Goal: Task Accomplishment & Management: Manage account settings

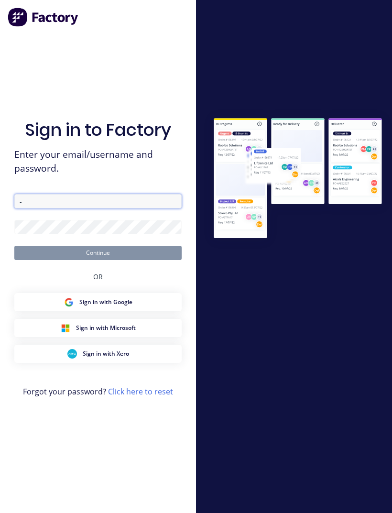
click at [51, 209] on input "-" at bounding box center [97, 201] width 167 height 14
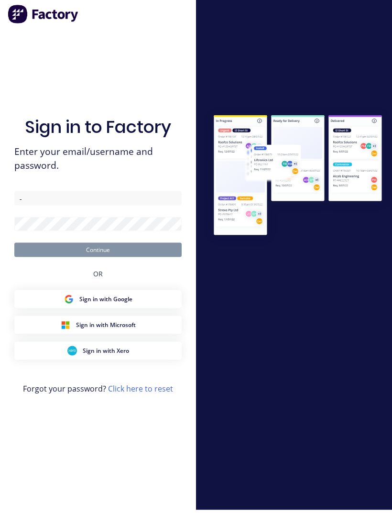
click at [324, 332] on div at bounding box center [294, 257] width 196 height 296
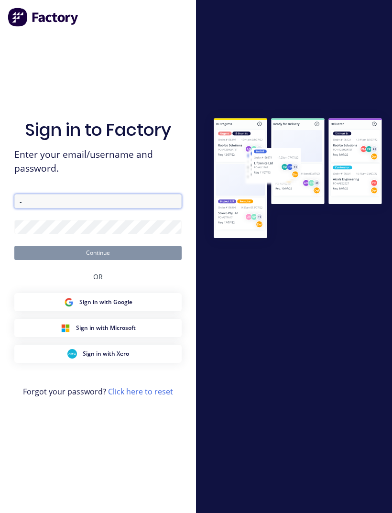
click at [47, 209] on input "-" at bounding box center [97, 201] width 167 height 14
click at [37, 209] on input "-" at bounding box center [97, 201] width 167 height 14
type input "[EMAIL_ADDRESS][DOMAIN_NAME]"
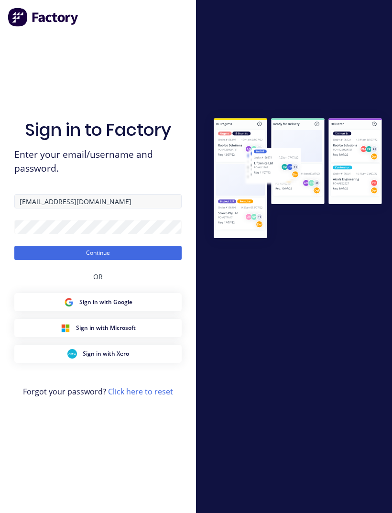
scroll to position [3, 0]
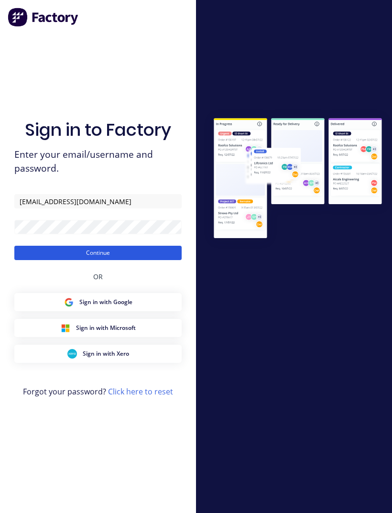
click at [129, 260] on button "Continue" at bounding box center [97, 253] width 167 height 14
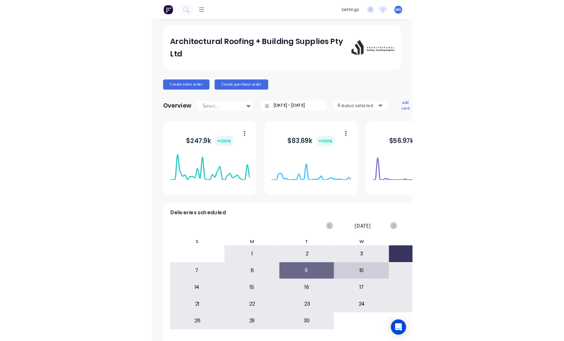
scroll to position [7, 0]
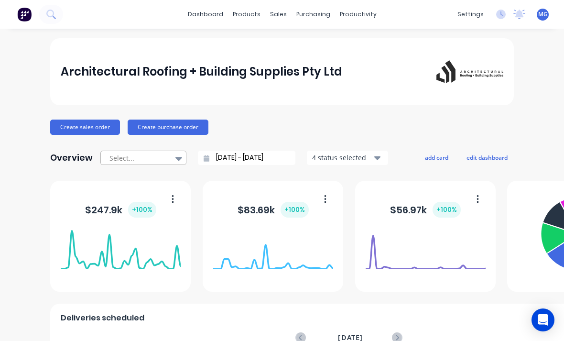
click at [178, 157] on icon at bounding box center [179, 159] width 7 height 4
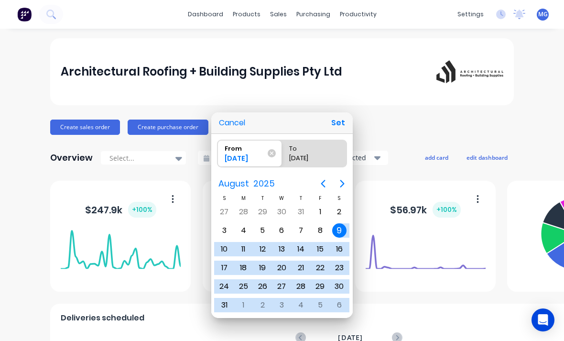
click at [343, 182] on icon "Next page" at bounding box center [342, 183] width 11 height 11
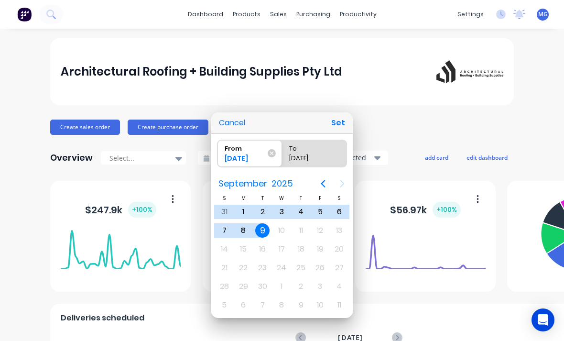
click at [263, 229] on div "9" at bounding box center [262, 230] width 14 height 14
radio input "false"
radio input "true"
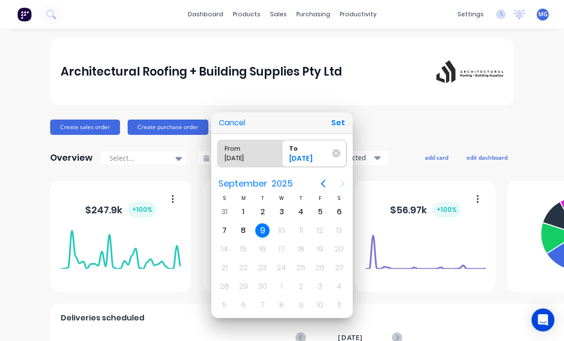
click at [263, 231] on div "9" at bounding box center [262, 230] width 14 height 14
click at [342, 125] on button "Set" at bounding box center [339, 122] width 22 height 17
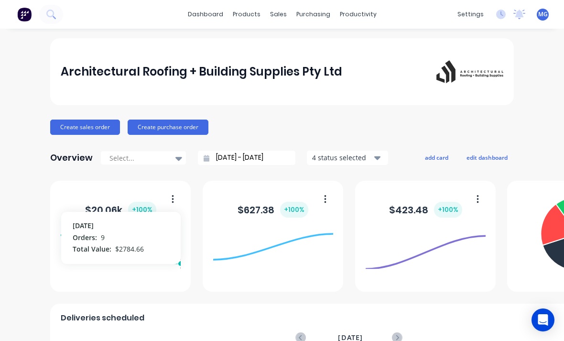
click at [145, 229] on icon at bounding box center [121, 249] width 120 height 41
click at [171, 194] on button "button" at bounding box center [169, 199] width 20 height 15
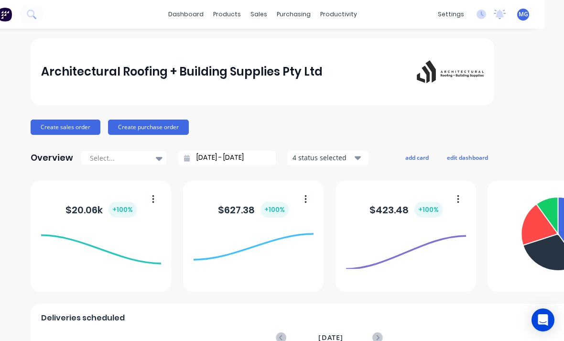
scroll to position [0, 20]
click at [357, 156] on icon "button" at bounding box center [357, 158] width 7 height 4
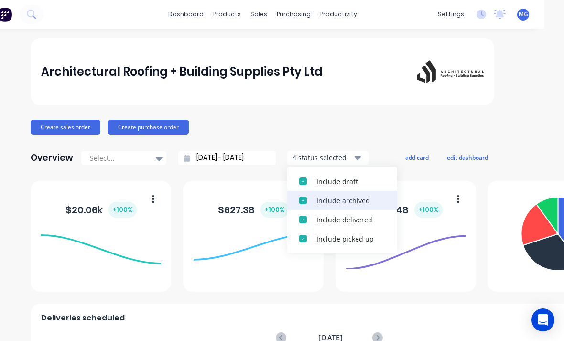
click at [301, 179] on div "button" at bounding box center [303, 181] width 19 height 19
click at [301, 176] on div "button" at bounding box center [303, 181] width 19 height 19
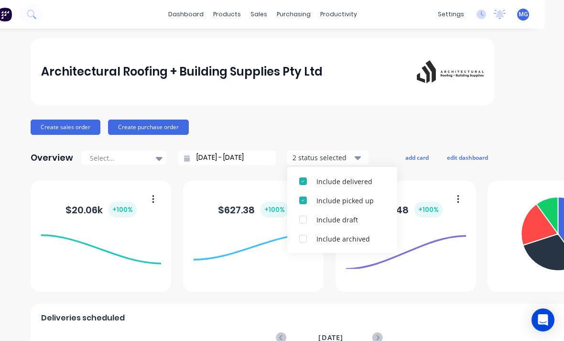
click at [303, 174] on div "button" at bounding box center [303, 181] width 19 height 19
click at [299, 177] on div "button" at bounding box center [303, 181] width 19 height 19
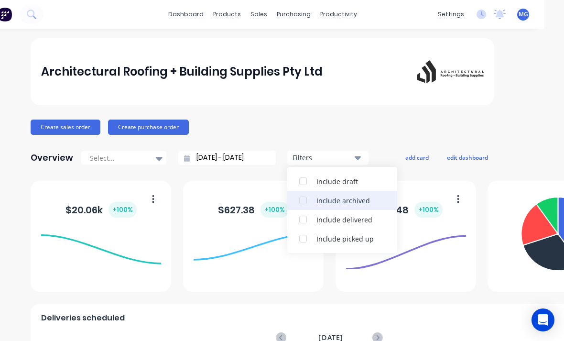
click at [303, 196] on div "button" at bounding box center [303, 200] width 19 height 19
click at [300, 215] on div "button" at bounding box center [303, 219] width 19 height 19
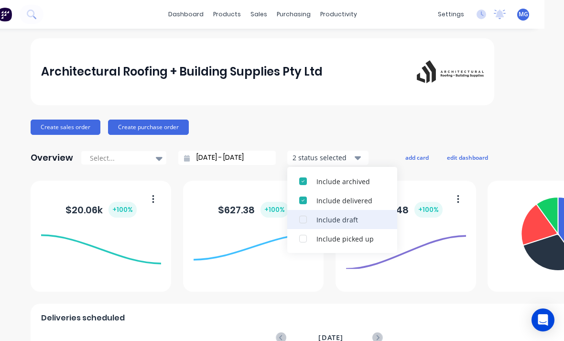
click at [300, 232] on div "button" at bounding box center [303, 238] width 19 height 19
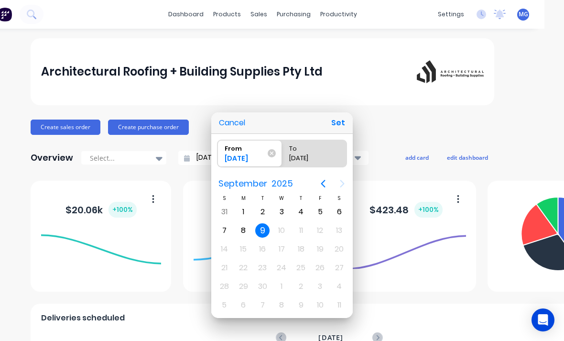
click at [162, 151] on div at bounding box center [281, 170] width 717 height 494
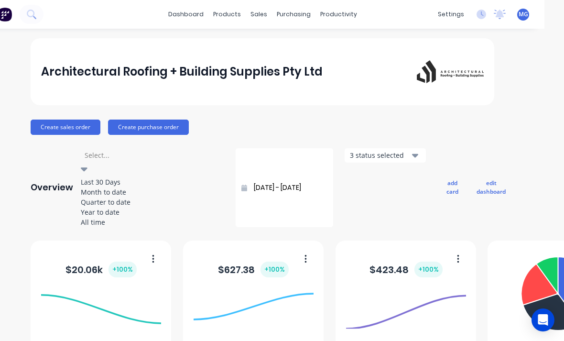
click at [130, 191] on div "Month to date" at bounding box center [152, 192] width 143 height 10
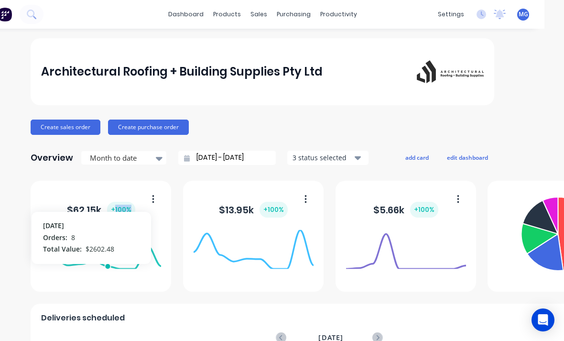
click at [112, 232] on icon at bounding box center [101, 249] width 120 height 41
click at [159, 154] on icon at bounding box center [159, 158] width 7 height 11
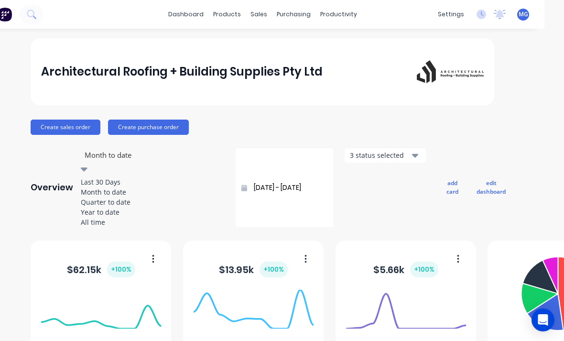
click at [132, 207] on div "Quarter to date" at bounding box center [152, 202] width 143 height 10
type input "[DATE] - [DATE]"
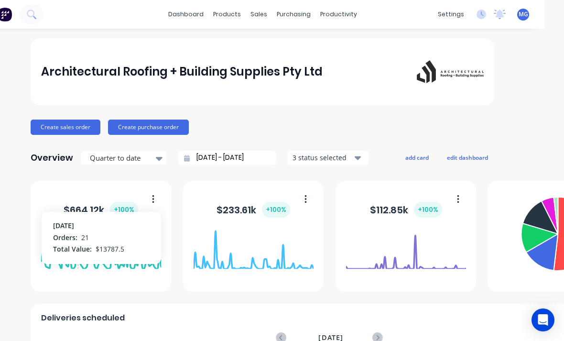
click at [80, 233] on icon at bounding box center [101, 249] width 120 height 41
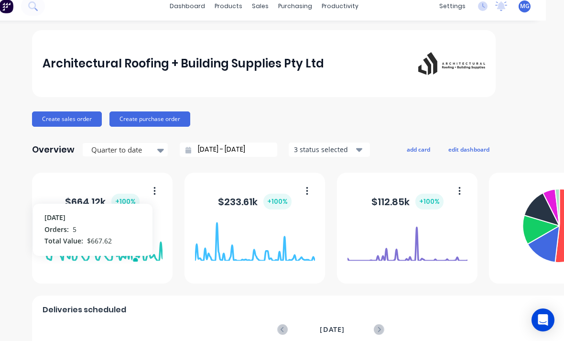
scroll to position [9, 16]
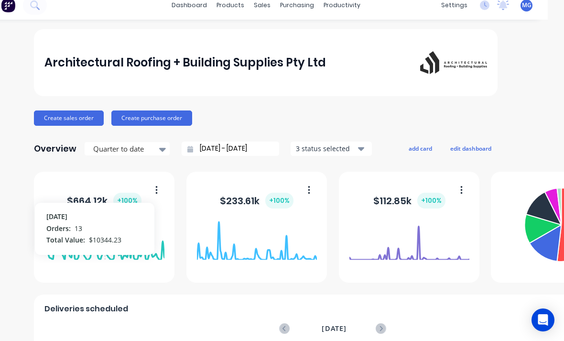
click at [106, 236] on icon at bounding box center [104, 240] width 120 height 41
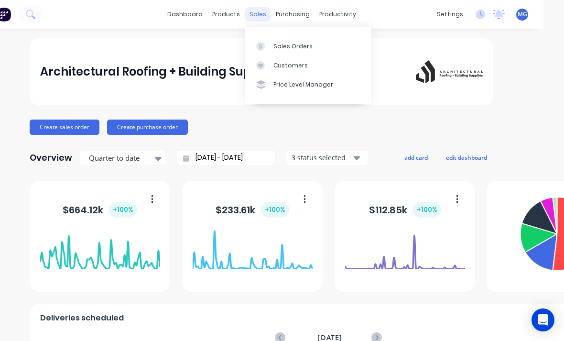
scroll to position [0, 21]
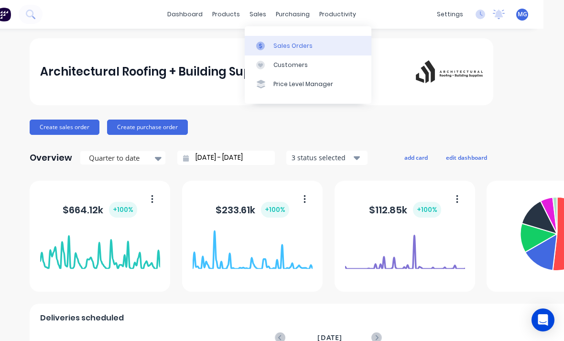
click at [286, 42] on div "Sales Orders" at bounding box center [293, 46] width 39 height 9
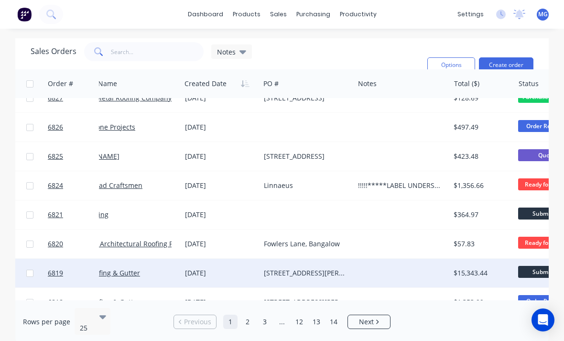
scroll to position [161, 38]
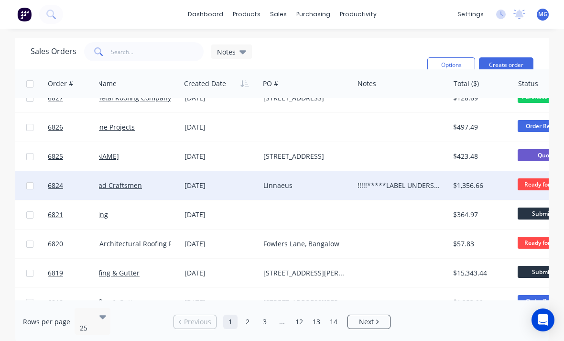
click at [392, 171] on div "$1,356.66" at bounding box center [482, 185] width 65 height 29
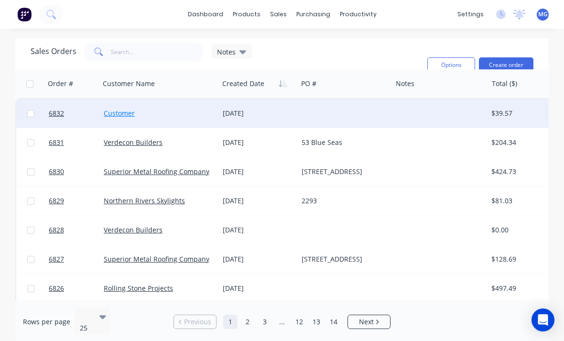
click at [127, 109] on link "Customer" at bounding box center [119, 113] width 31 height 9
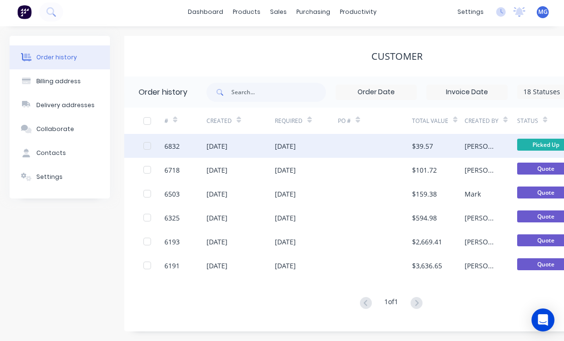
click at [344, 143] on div at bounding box center [375, 146] width 74 height 24
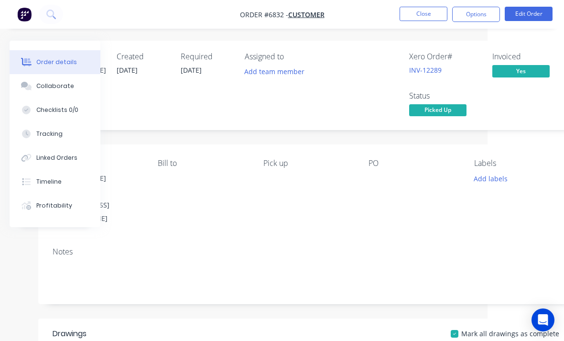
scroll to position [0, 76]
click at [392, 20] on button "Options" at bounding box center [476, 14] width 48 height 15
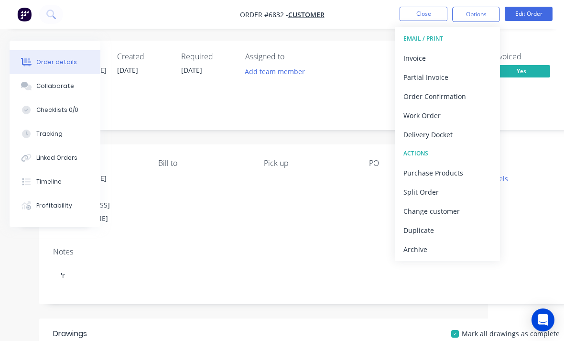
click at [392, 248] on div "Archive" at bounding box center [448, 249] width 88 height 14
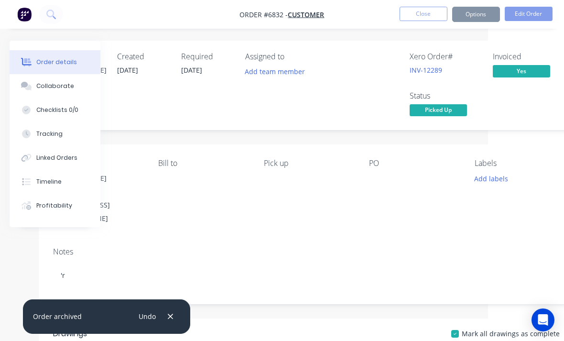
scroll to position [0, 77]
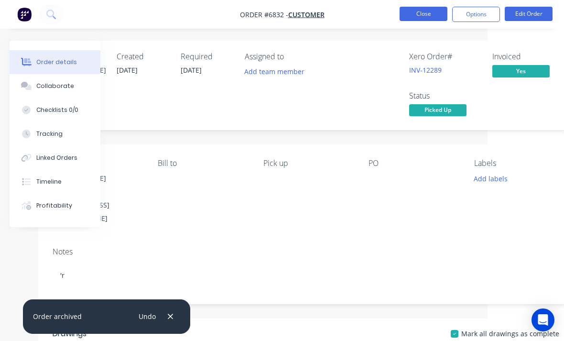
click at [392, 14] on button "Close" at bounding box center [424, 14] width 48 height 14
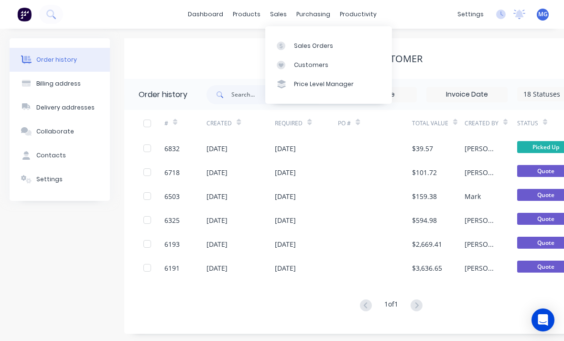
click at [282, 14] on div "sales" at bounding box center [278, 14] width 26 height 14
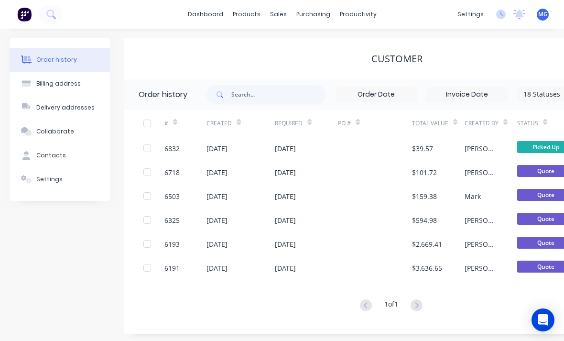
click at [313, 47] on div "Customer" at bounding box center [396, 58] width 545 height 41
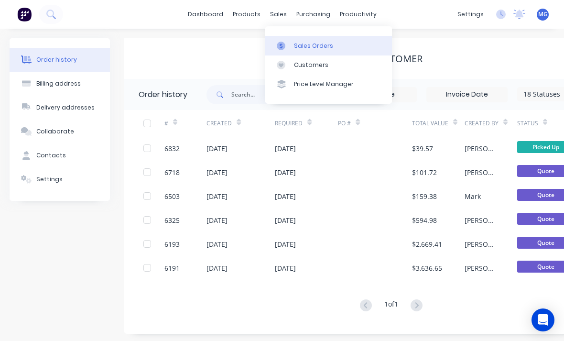
click at [302, 47] on div "Sales Orders" at bounding box center [313, 46] width 39 height 9
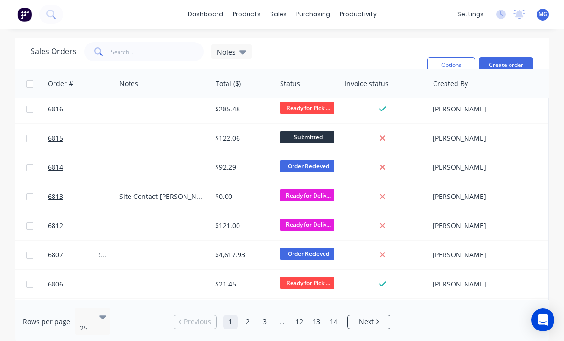
scroll to position [413, 276]
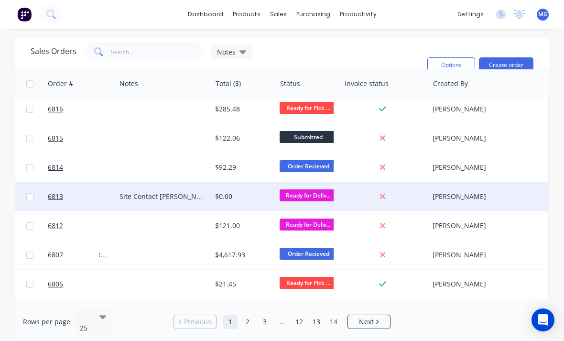
click at [306, 198] on span "Ready for Deliv..." at bounding box center [308, 195] width 57 height 12
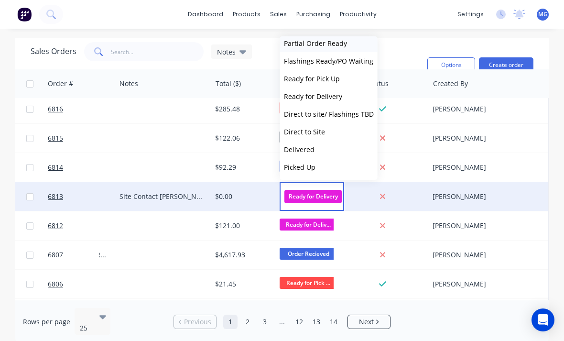
scroll to position [94, 0]
click at [304, 167] on span "Picked Up" at bounding box center [300, 167] width 32 height 9
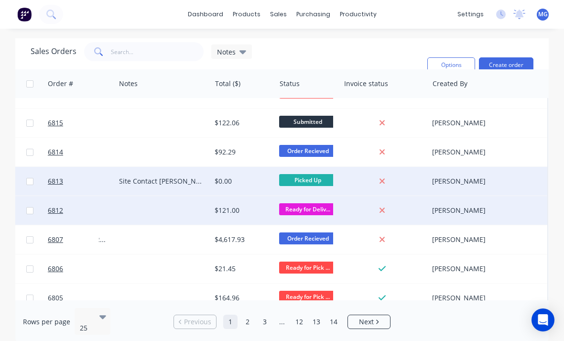
scroll to position [428, 276]
click at [320, 211] on span "Ready for Deliv..." at bounding box center [308, 209] width 57 height 12
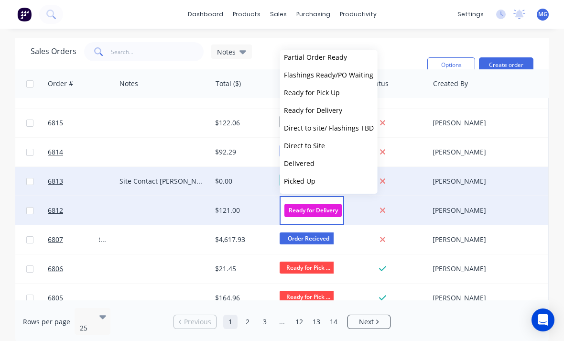
scroll to position [94, 0]
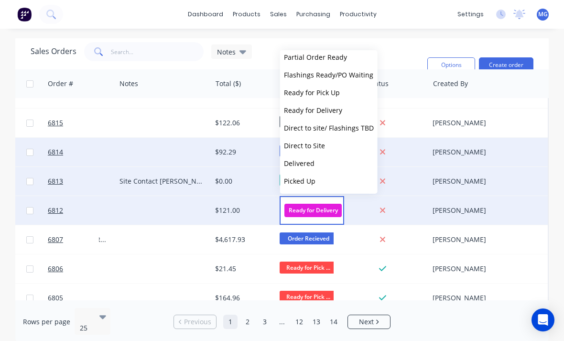
click at [307, 165] on span "Delivered" at bounding box center [299, 163] width 31 height 9
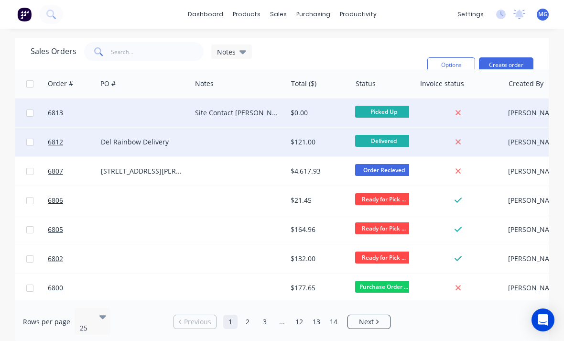
scroll to position [496, 201]
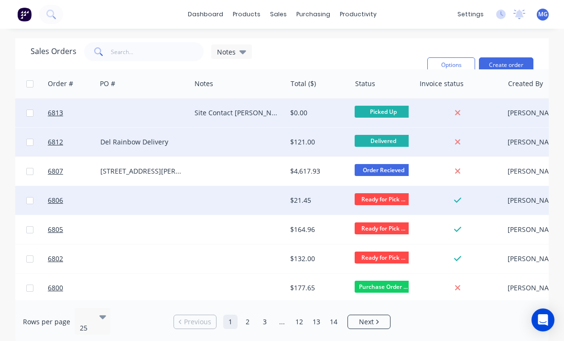
click at [258, 227] on div at bounding box center [239, 229] width 96 height 29
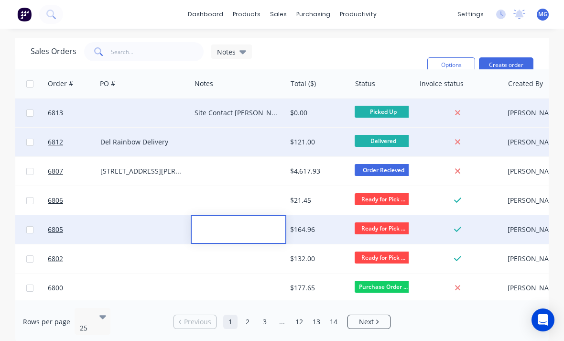
click at [324, 231] on div "$164.96" at bounding box center [317, 230] width 54 height 10
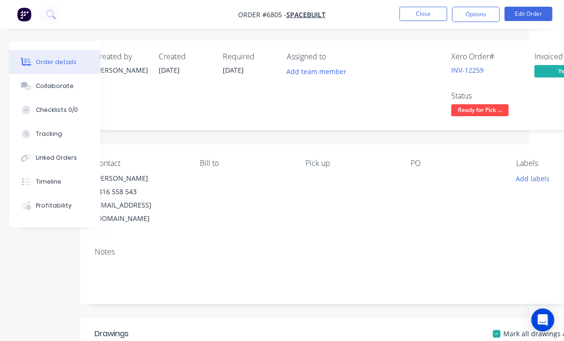
scroll to position [0, 100]
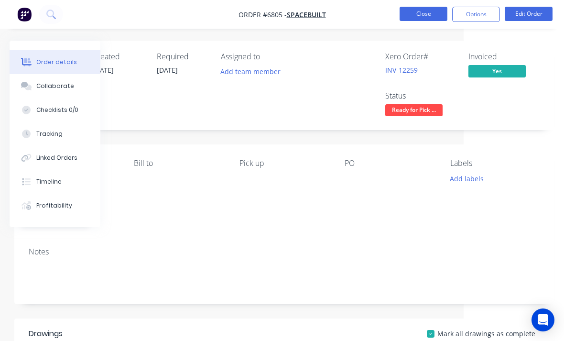
click at [392, 13] on button "Close" at bounding box center [424, 14] width 48 height 14
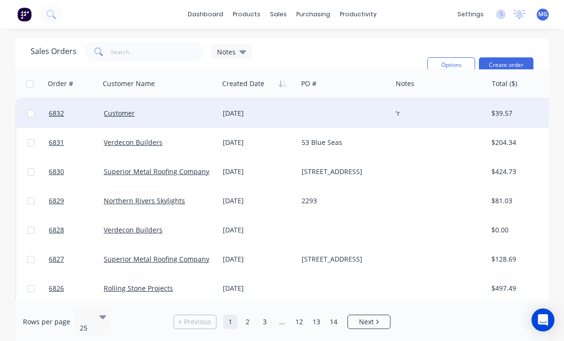
click at [33, 110] on input "checkbox" at bounding box center [30, 113] width 7 height 7
checkbox input "true"
click at [392, 64] on button "Options" at bounding box center [452, 64] width 48 height 15
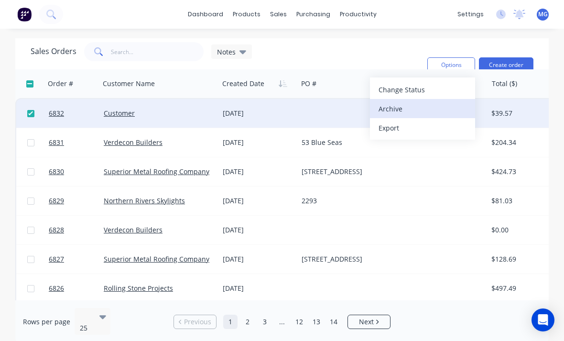
click at [392, 105] on div "Archive" at bounding box center [423, 109] width 88 height 14
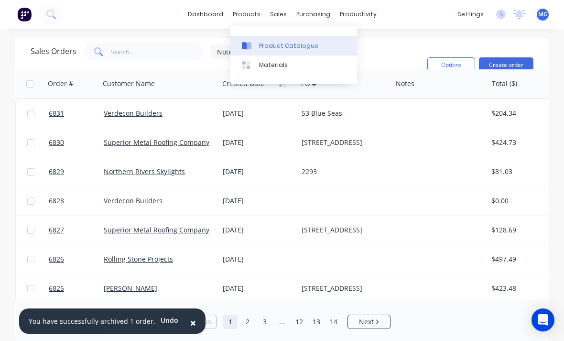
click at [264, 50] on div "Product Catalogue" at bounding box center [288, 46] width 59 height 9
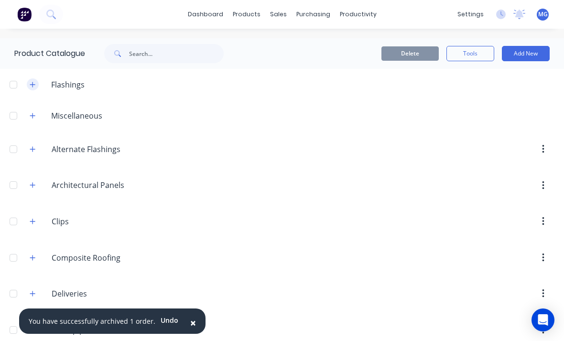
click at [36, 86] on button "button" at bounding box center [33, 84] width 12 height 12
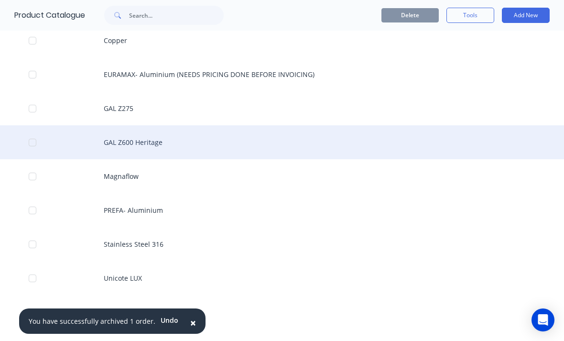
scroll to position [426, 0]
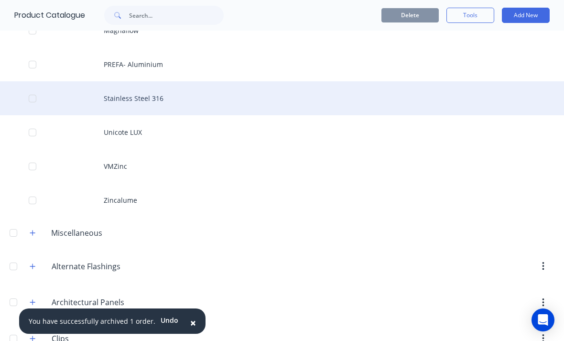
click at [146, 96] on div "Stainless Steel 316" at bounding box center [282, 98] width 564 height 34
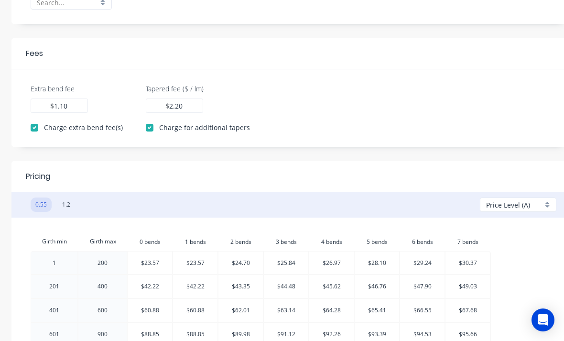
scroll to position [311, 0]
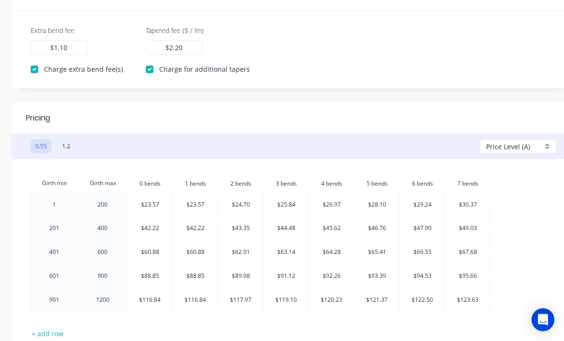
click at [392, 149] on div "Price Level (A)" at bounding box center [514, 147] width 56 height 10
click at [392, 204] on div at bounding box center [521, 202] width 69 height 12
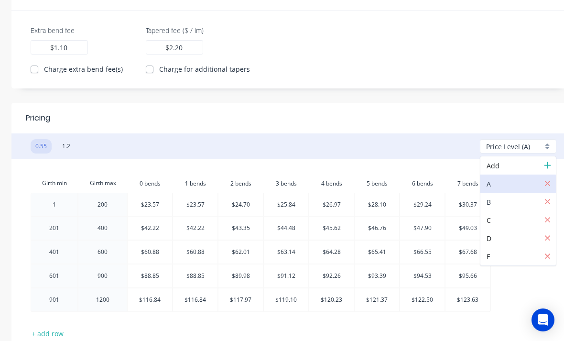
type input "1.00"
checkbox input "false"
type input "1.00"
checkbox input "false"
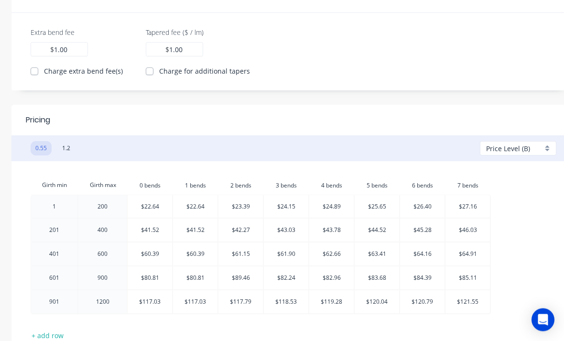
scroll to position [352, 0]
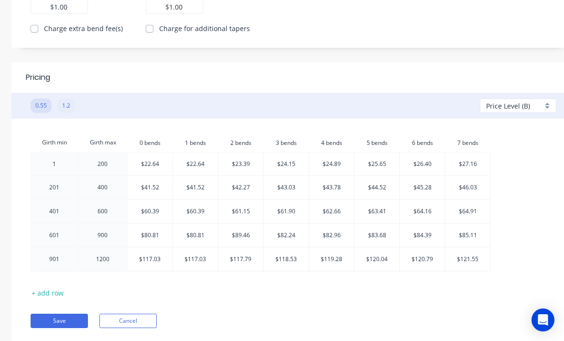
click at [69, 106] on button "1.2" at bounding box center [66, 106] width 18 height 14
click at [44, 105] on button "0.55" at bounding box center [41, 106] width 21 height 14
click at [67, 107] on button "1.2" at bounding box center [66, 106] width 18 height 14
click at [392, 107] on div "Price Level (B)" at bounding box center [518, 106] width 77 height 14
click at [392, 141] on div at bounding box center [521, 143] width 69 height 12
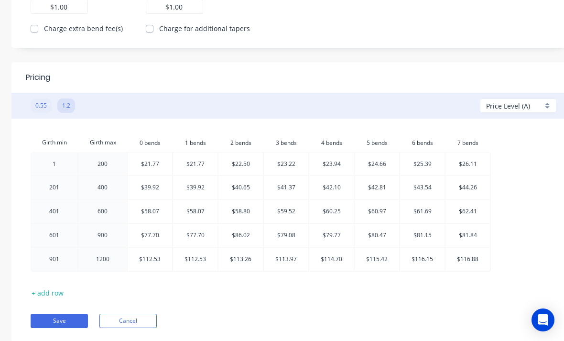
click at [40, 107] on button "0.55" at bounding box center [41, 106] width 21 height 14
type input "1.10"
checkbox input "true"
type input "2.20"
checkbox input "true"
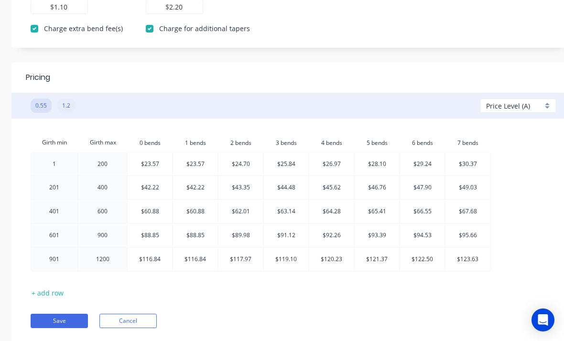
click at [72, 107] on button "1.2" at bounding box center [66, 106] width 18 height 14
type input "1.00"
checkbox input "false"
type input "1.00"
checkbox input "false"
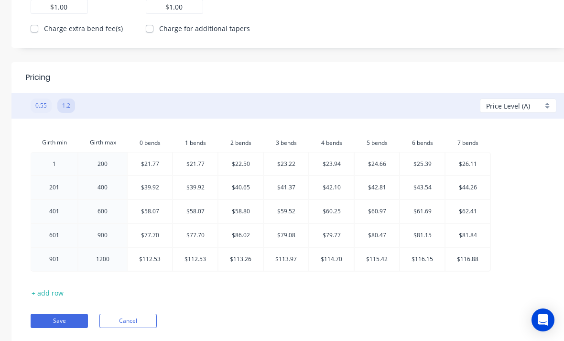
click at [44, 107] on button "0.55" at bounding box center [41, 106] width 21 height 14
type input "1.10"
checkbox input "true"
type input "2.20"
checkbox input "true"
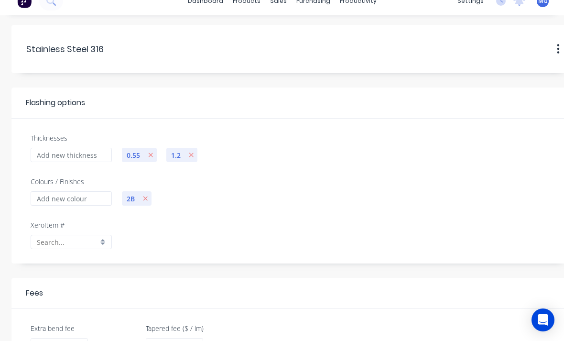
scroll to position [4, 0]
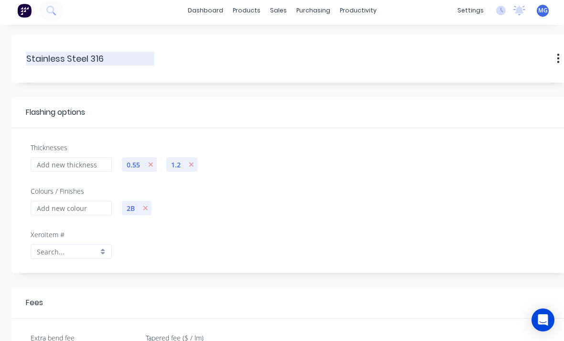
click at [104, 56] on input "Stainless Steel 316" at bounding box center [90, 58] width 129 height 13
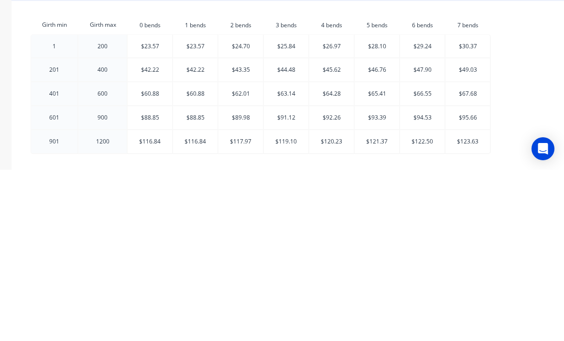
scroll to position [383, 0]
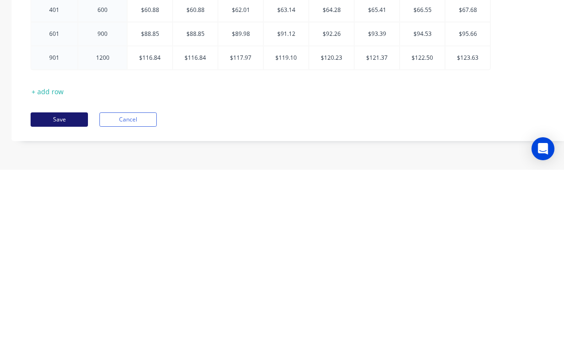
type input "Stainless Steel 316(1.2mm needs pricing)"
click at [64, 284] on button "Save" at bounding box center [59, 291] width 57 height 14
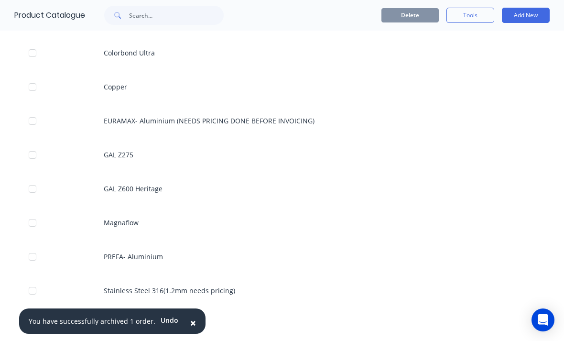
scroll to position [233, 0]
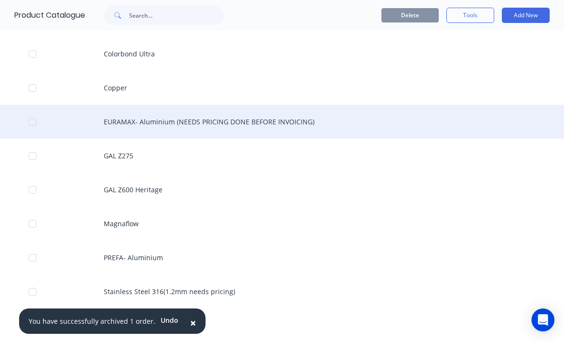
click at [242, 126] on div "EURAMAX- Aluminium (NEEDS PRICING DONE BEFORE INVOICING)" at bounding box center [282, 122] width 564 height 34
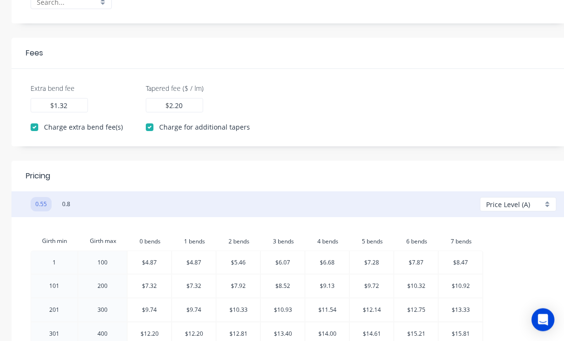
scroll to position [256, 0]
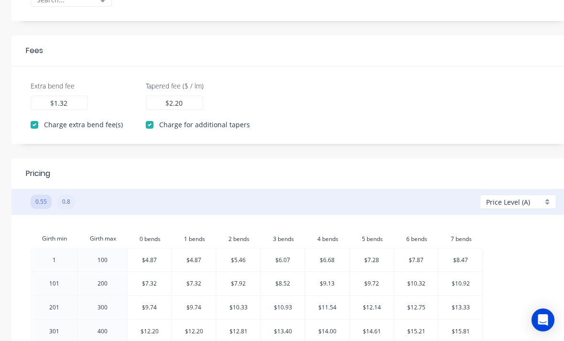
click at [71, 201] on button "0.8" at bounding box center [66, 202] width 18 height 14
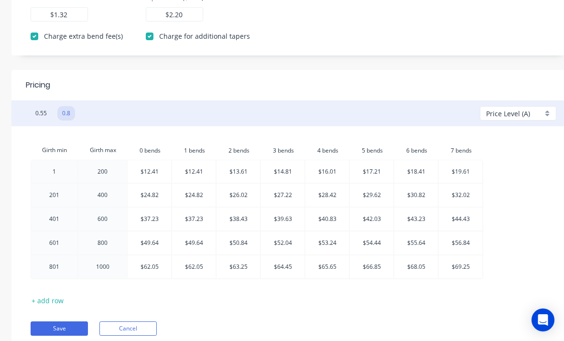
scroll to position [352, 0]
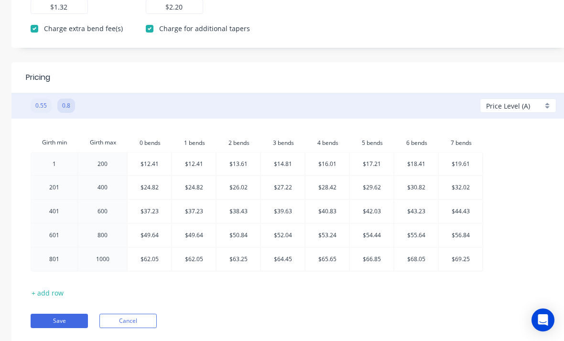
click at [39, 106] on button "0.55" at bounding box center [41, 106] width 21 height 14
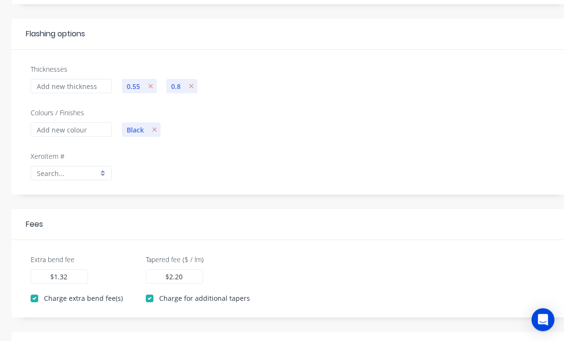
scroll to position [80, 0]
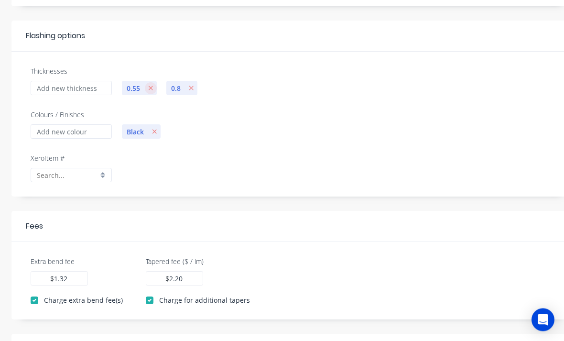
click at [151, 86] on icon "button" at bounding box center [150, 88] width 5 height 7
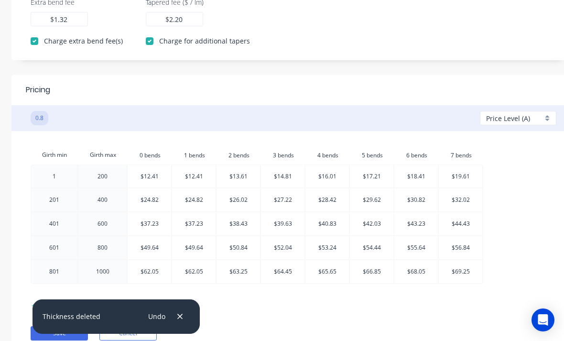
scroll to position [352, 0]
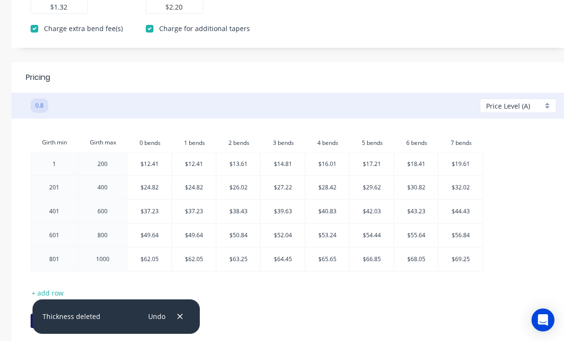
click at [63, 319] on button "Save" at bounding box center [59, 321] width 57 height 14
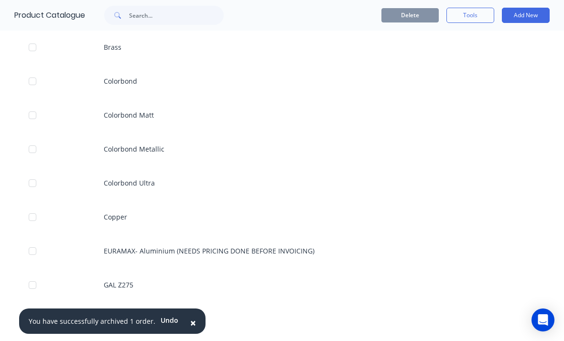
scroll to position [110, 0]
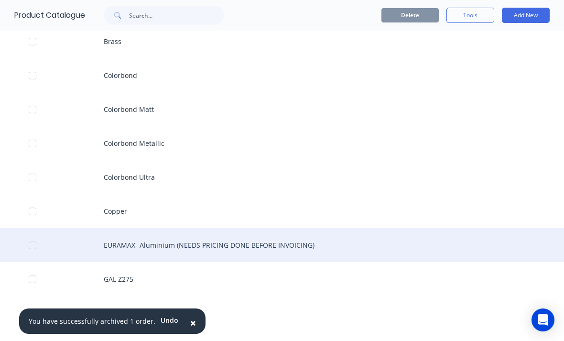
click at [267, 245] on div "EURAMAX- Aluminium (NEEDS PRICING DONE BEFORE INVOICING)" at bounding box center [282, 245] width 564 height 34
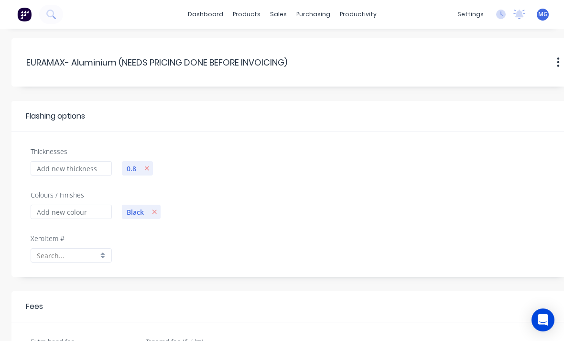
click at [302, 65] on div "EURAMAX-.Aluminium.(NEEDS.PRICING.DONE.BEFORE.INVOICING) EURAMAX- Aluminium (NE…" at bounding box center [291, 62] width 531 height 29
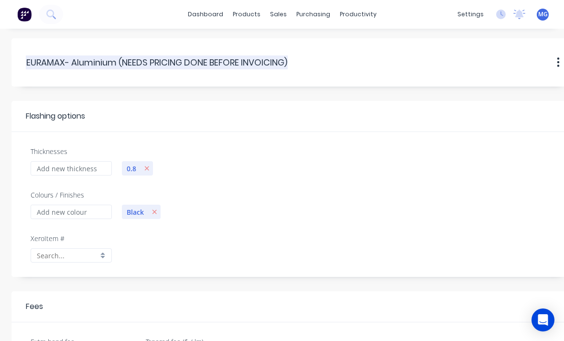
click at [283, 69] on input "EURAMAX- Aluminium (NEEDS PRICING DONE BEFORE INVOICING)" at bounding box center [157, 62] width 262 height 13
click at [281, 66] on input "EURAMAX- Aluminium (NEEDS PRICING DONE BEFORE INVOICING)" at bounding box center [157, 62] width 262 height 13
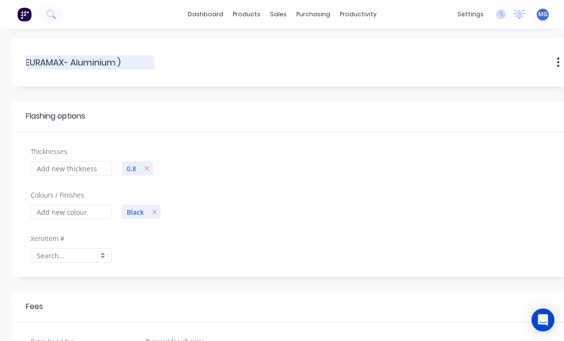
click at [141, 57] on input "EURAMAX- Aluminium )" at bounding box center [89, 62] width 129 height 13
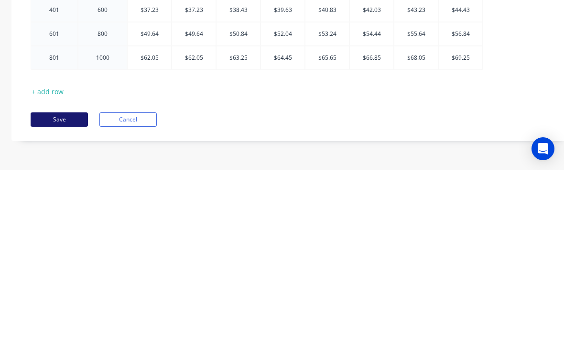
type input "EURAMAX- Aluminium"
click at [65, 284] on button "Save" at bounding box center [59, 291] width 57 height 14
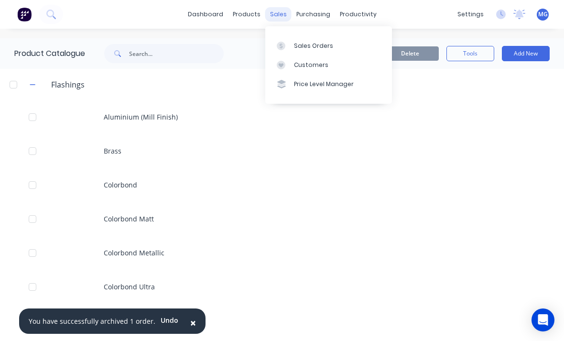
click at [279, 13] on div "sales" at bounding box center [278, 14] width 26 height 14
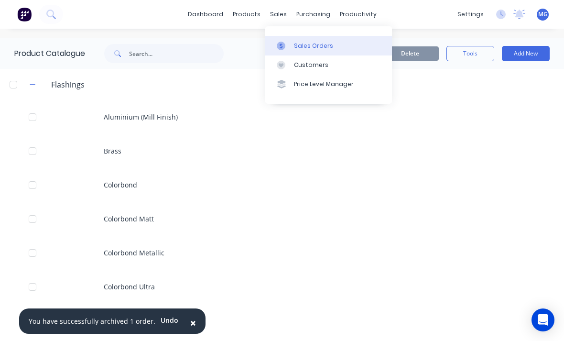
click at [317, 45] on div "Sales Orders" at bounding box center [313, 46] width 39 height 9
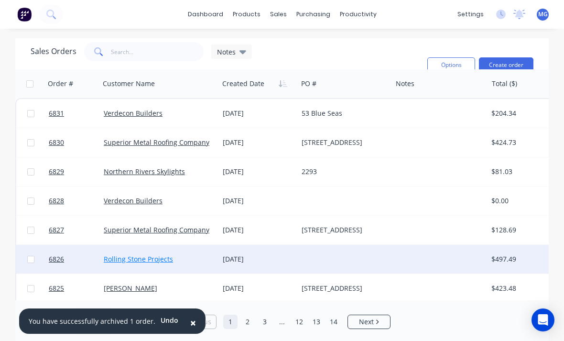
click at [161, 258] on link "Rolling Stone Projects" at bounding box center [138, 258] width 69 height 9
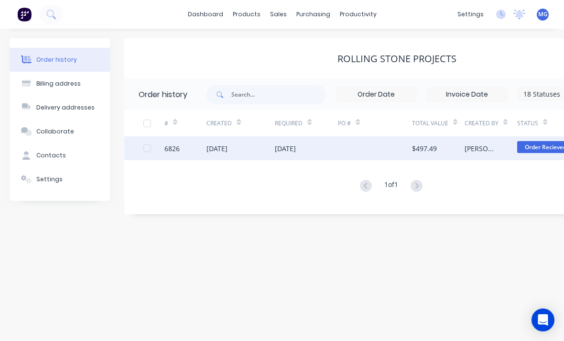
click at [296, 147] on div "[DATE]" at bounding box center [285, 148] width 21 height 10
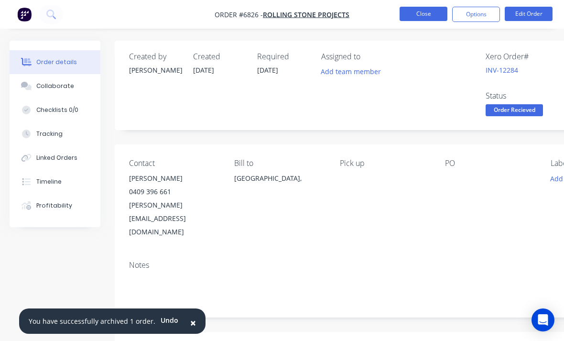
click at [392, 13] on button "Close" at bounding box center [424, 14] width 48 height 14
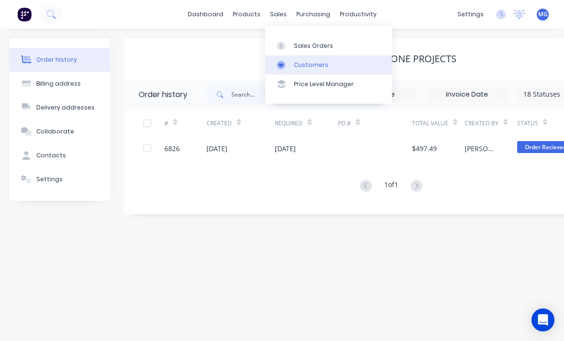
click at [320, 63] on div "Customers" at bounding box center [311, 65] width 34 height 9
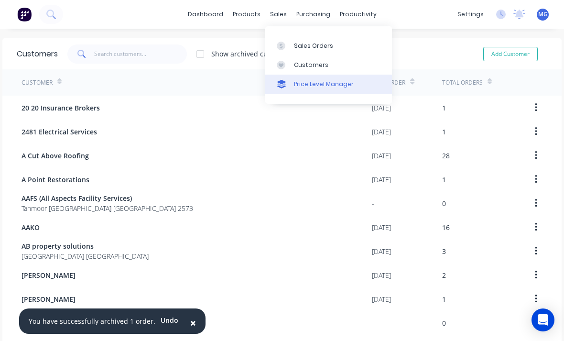
click at [338, 82] on div "Price Level Manager" at bounding box center [324, 84] width 60 height 9
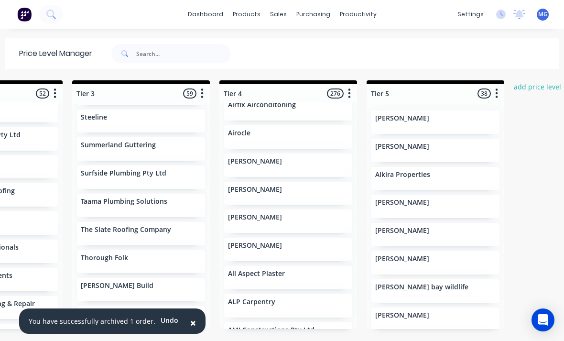
scroll to position [125, 0]
click at [293, 166] on div "[PERSON_NAME]" at bounding box center [288, 165] width 128 height 23
click at [303, 159] on div "[PERSON_NAME]" at bounding box center [288, 163] width 121 height 10
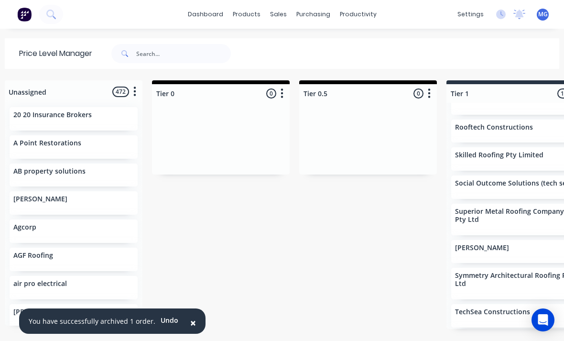
scroll to position [0, 0]
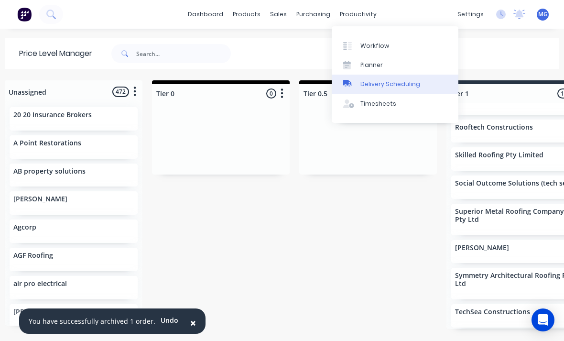
click at [392, 88] on div "Delivery Scheduling" at bounding box center [391, 84] width 60 height 9
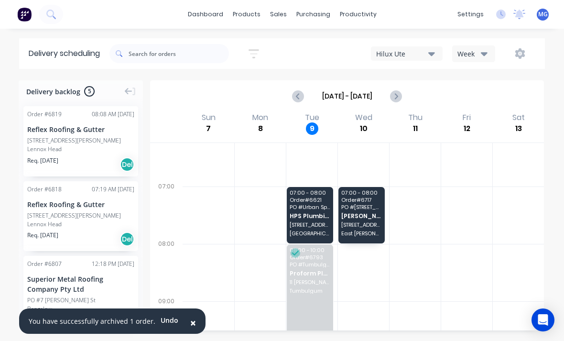
click at [310, 218] on span "HPS Plumbing and Roofing" at bounding box center [310, 216] width 41 height 6
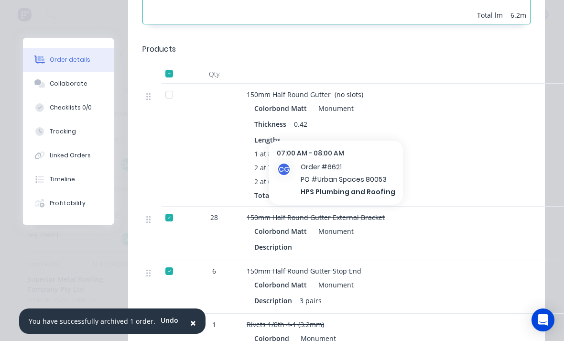
click at [171, 85] on div at bounding box center [169, 94] width 19 height 19
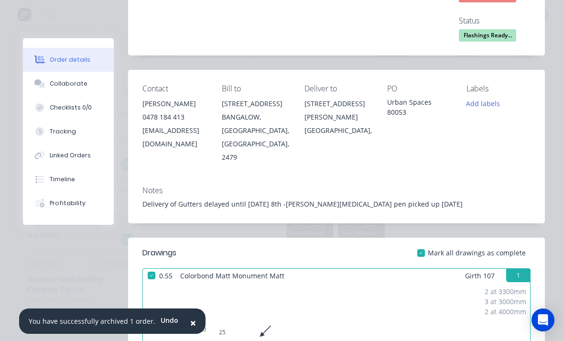
scroll to position [135, 0]
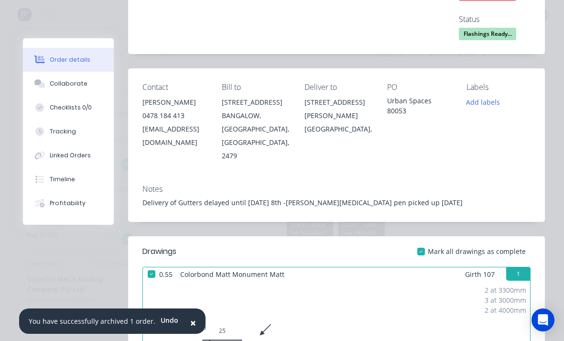
click at [392, 198] on div "Delivery of Gutters delayed until [DATE] 8th -[PERSON_NAME][MEDICAL_DATA] pen p…" at bounding box center [337, 203] width 388 height 10
click at [391, 198] on div "Delivery of Gutters delayed until [DATE] 8th -[PERSON_NAME][MEDICAL_DATA] pen p…" at bounding box center [337, 203] width 388 height 10
click at [381, 197] on div "Notes Delivery of Gutters delayed until [DATE] 8th -[PERSON_NAME][MEDICAL_DATA]…" at bounding box center [336, 199] width 417 height 45
click at [382, 198] on div "Delivery of Gutters delayed until [DATE] 8th -[PERSON_NAME][MEDICAL_DATA] pen p…" at bounding box center [337, 203] width 388 height 10
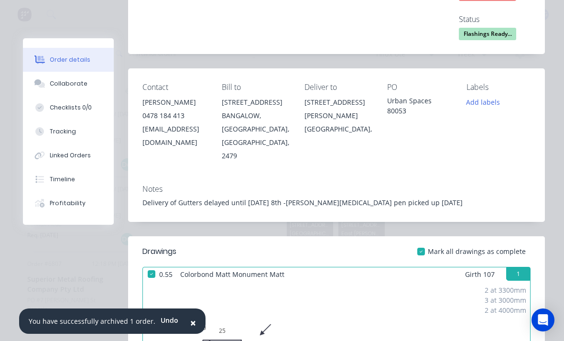
click at [377, 198] on div "Delivery of Gutters delayed until [DATE] 8th -[PERSON_NAME][MEDICAL_DATA] pen p…" at bounding box center [337, 203] width 388 height 10
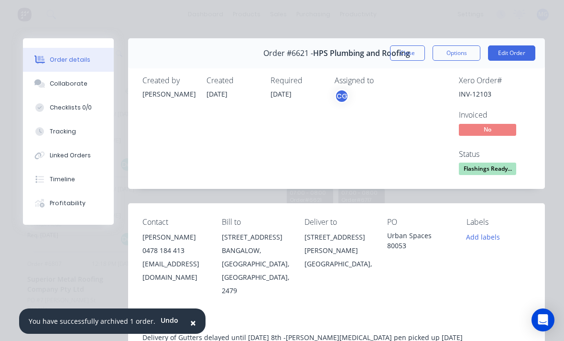
scroll to position [0, 0]
click at [392, 57] on button "Edit Order" at bounding box center [511, 52] width 47 height 15
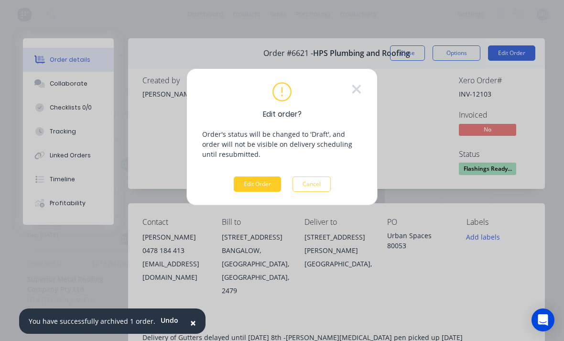
click at [264, 186] on button "Edit Order" at bounding box center [257, 183] width 47 height 15
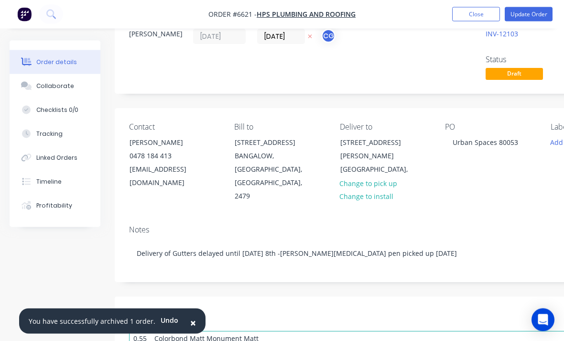
scroll to position [37, 0]
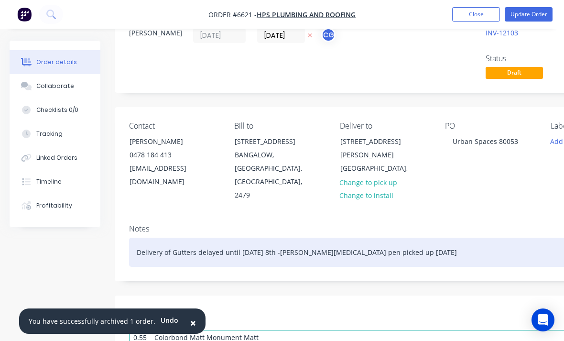
click at [236, 250] on div "Delivery of Gutters delayed until [DATE] 8th -[PERSON_NAME][MEDICAL_DATA] pen p…" at bounding box center [385, 252] width 512 height 29
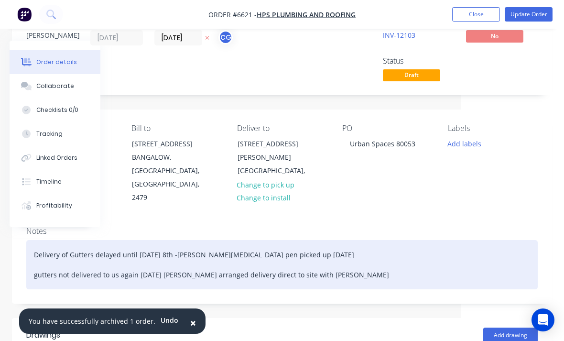
scroll to position [0, 103]
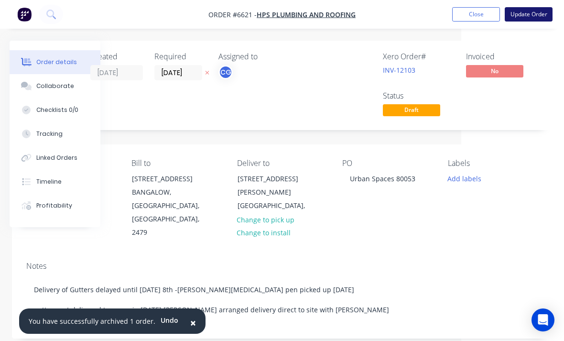
click at [392, 16] on button "Update Order" at bounding box center [529, 14] width 48 height 14
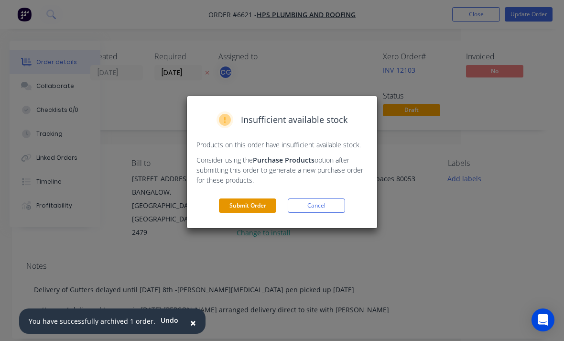
click at [253, 209] on button "Submit Order" at bounding box center [247, 205] width 57 height 14
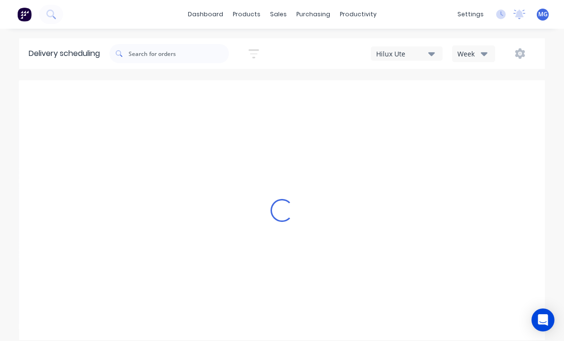
type input "[DATE] - [DATE]"
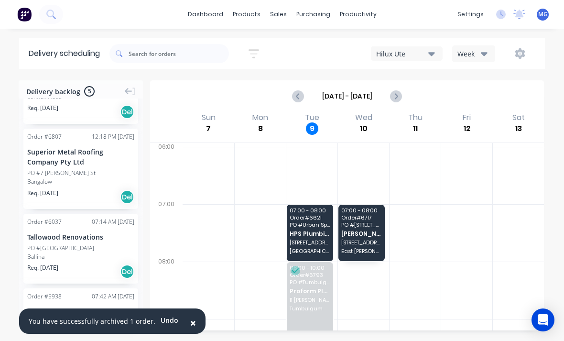
scroll to position [127, 0]
click at [92, 159] on div "Superior Metal Roofing Company Pty Ltd" at bounding box center [80, 157] width 107 height 20
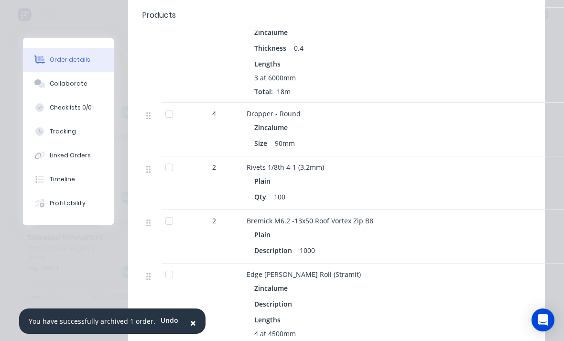
scroll to position [704, 0]
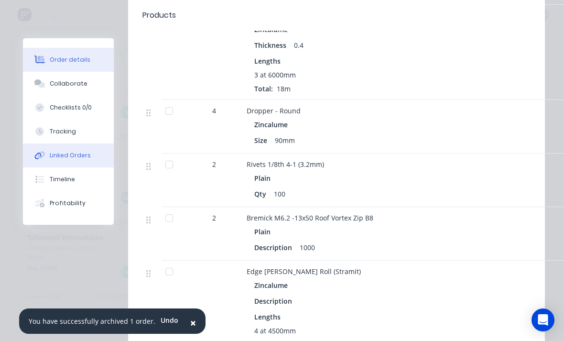
click at [82, 151] on div "Linked Orders" at bounding box center [70, 155] width 41 height 9
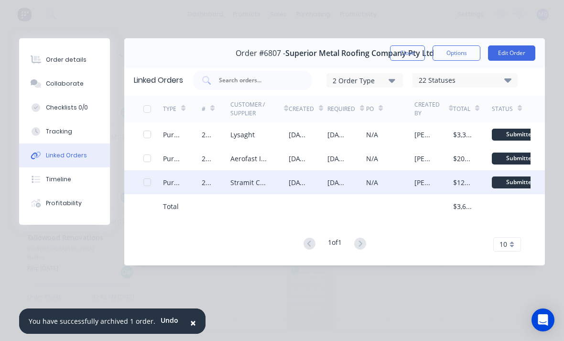
click at [276, 188] on div "Stramit Corporation Pty Ltd" at bounding box center [260, 182] width 58 height 24
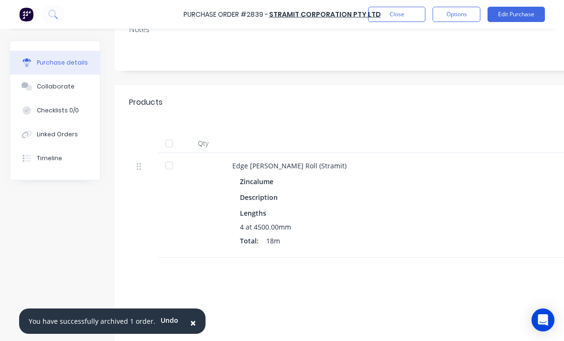
scroll to position [138, 0]
click at [66, 88] on div "Collaborate" at bounding box center [56, 86] width 38 height 9
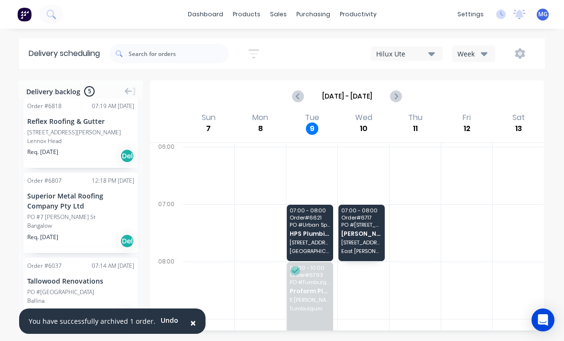
scroll to position [84, 0]
click at [91, 214] on div "PO #7 [PERSON_NAME] St" at bounding box center [80, 216] width 107 height 9
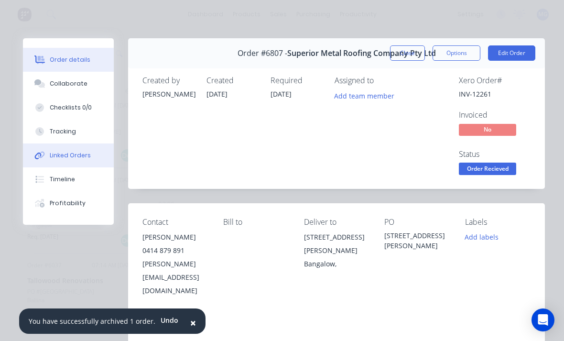
click at [85, 155] on div "Linked Orders" at bounding box center [70, 155] width 41 height 9
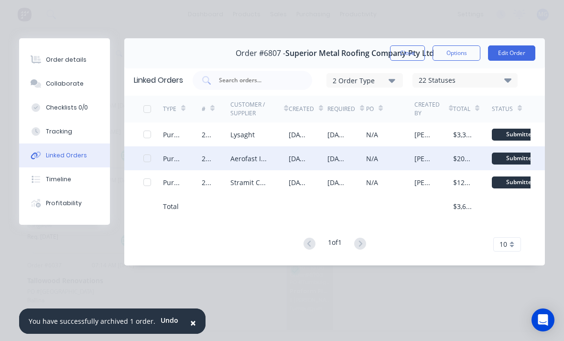
click at [356, 157] on div "[DATE]" at bounding box center [347, 158] width 39 height 24
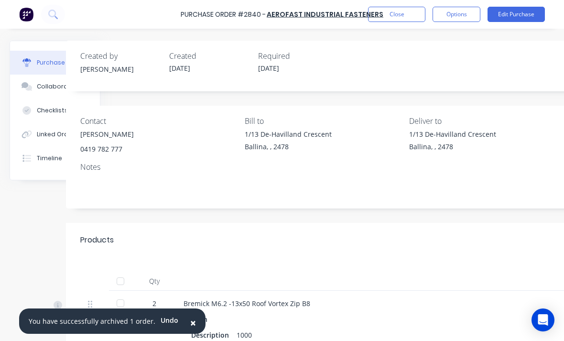
scroll to position [0, 50]
click at [392, 15] on button "Close" at bounding box center [396, 14] width 57 height 15
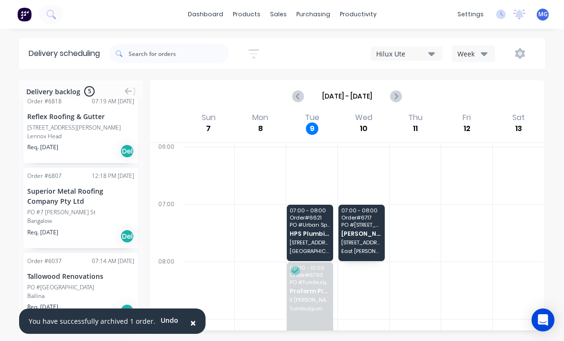
scroll to position [102, 0]
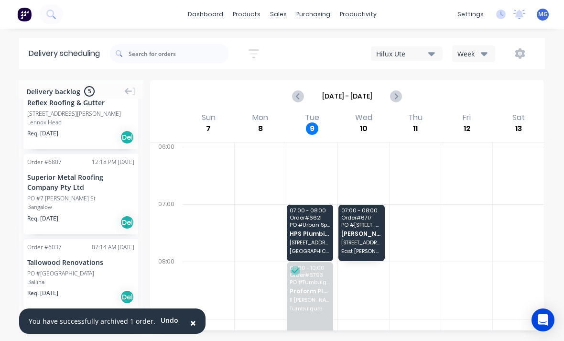
click at [83, 190] on div "Superior Metal Roofing Company Pty Ltd" at bounding box center [80, 182] width 107 height 20
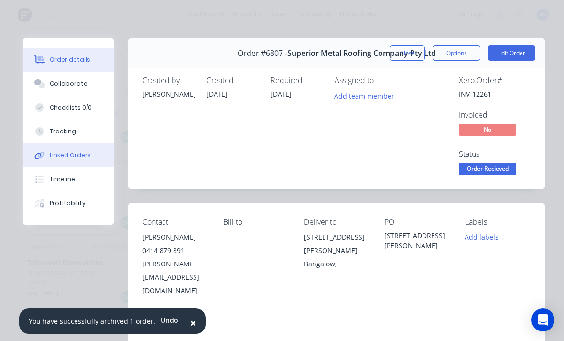
click at [80, 149] on button "Linked Orders" at bounding box center [68, 155] width 91 height 24
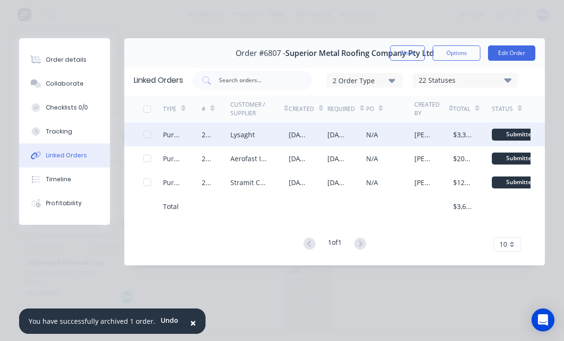
click at [283, 139] on div "Lysaght" at bounding box center [260, 134] width 58 height 24
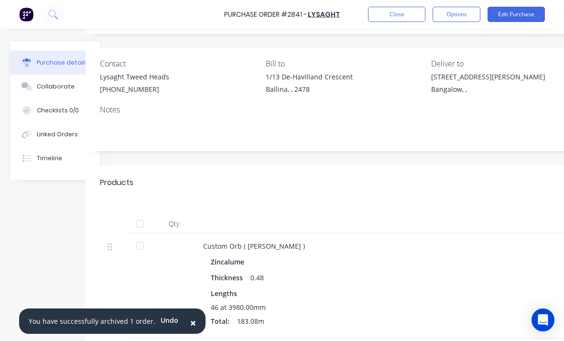
scroll to position [57, 29]
click at [392, 11] on button "Close" at bounding box center [396, 14] width 57 height 15
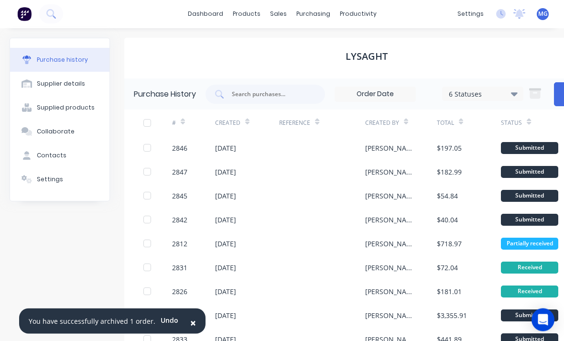
scroll to position [1, 0]
